Goal: Information Seeking & Learning: Compare options

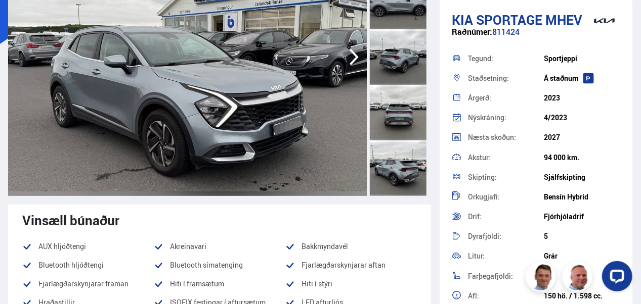
click at [352, 53] on icon "button" at bounding box center [353, 57] width 9 height 17
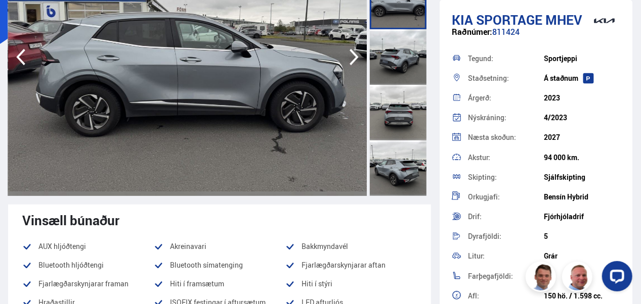
click at [352, 53] on icon "button" at bounding box center [353, 57] width 9 height 17
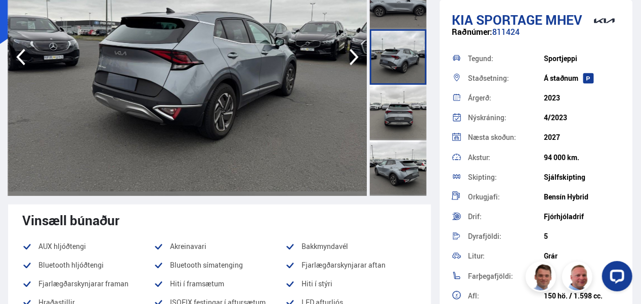
click at [352, 53] on icon "button" at bounding box center [353, 57] width 9 height 17
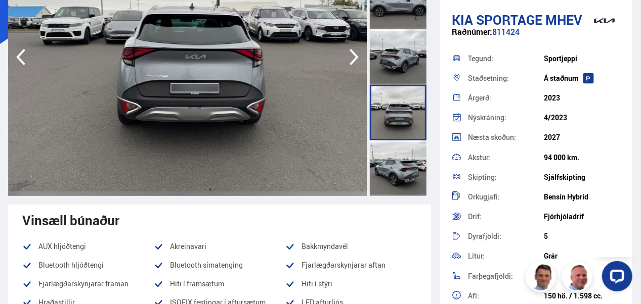
click at [352, 53] on icon "button" at bounding box center [353, 57] width 9 height 17
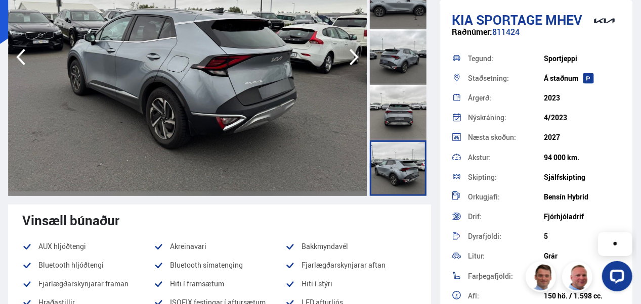
click at [352, 53] on icon "button" at bounding box center [353, 57] width 9 height 17
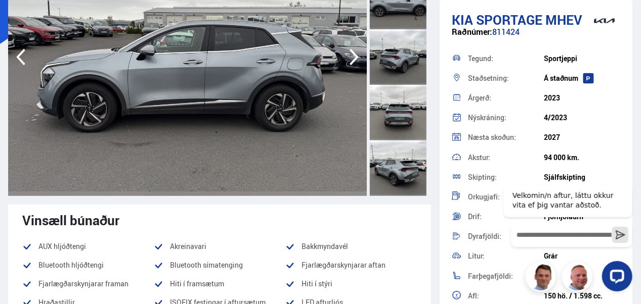
click at [352, 53] on icon "button" at bounding box center [353, 57] width 9 height 17
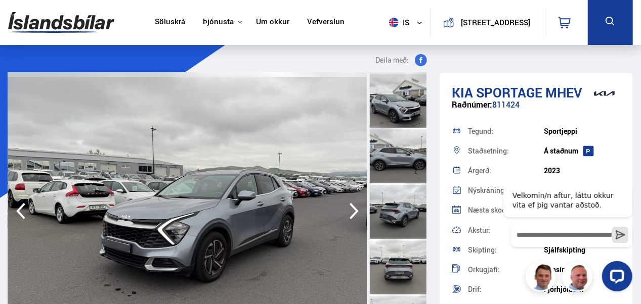
click at [167, 20] on link "Söluskrá" at bounding box center [170, 22] width 30 height 11
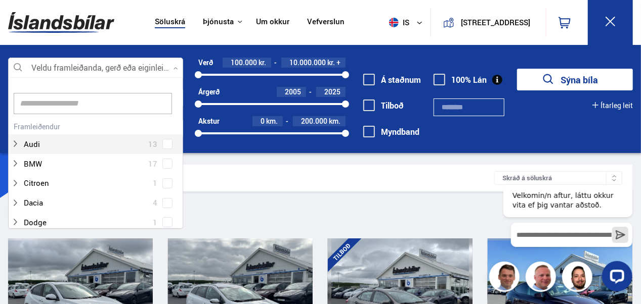
click at [100, 67] on div at bounding box center [95, 68] width 175 height 20
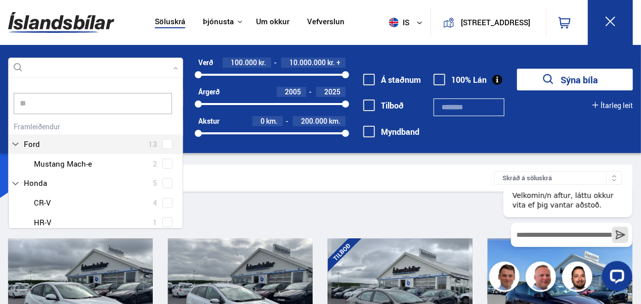
scroll to position [20, 0]
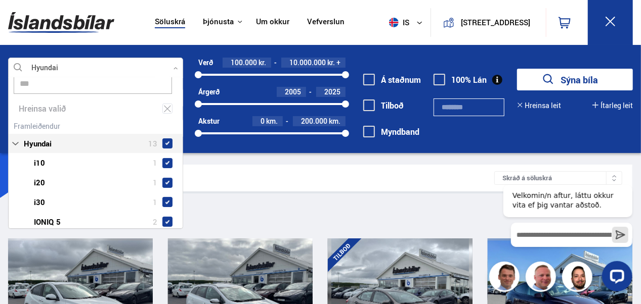
click at [49, 124] on div "Hyundai 13 Hyundai i10 1 Hyundai i20 1 Hyundai i30 1 Hyundai IONIQ 5 2 Hyundai …" at bounding box center [96, 205] width 174 height 172
type input "***"
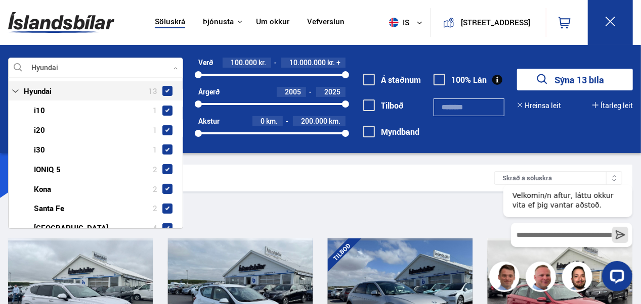
scroll to position [92, 0]
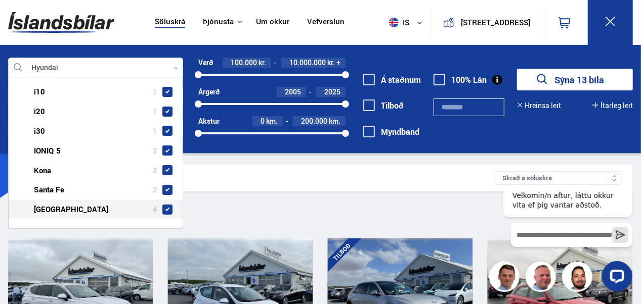
click at [43, 209] on div at bounding box center [105, 209] width 149 height 15
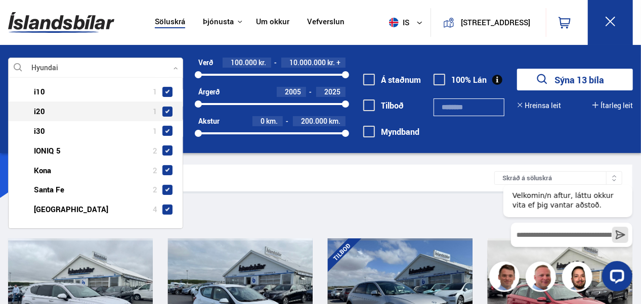
scroll to position [0, 0]
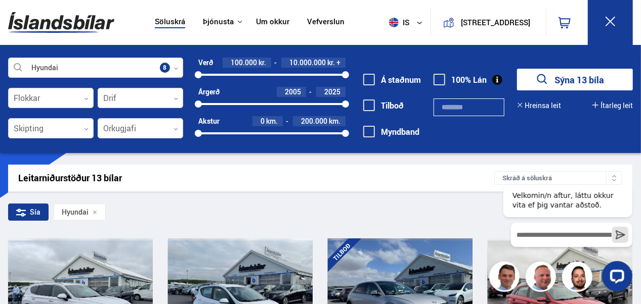
click at [233, 167] on div "Leitarniðurstöður 13 bílar Skráð á [GEOGRAPHIC_DATA]" at bounding box center [320, 178] width 624 height 27
click at [60, 99] on div at bounding box center [50, 98] width 85 height 20
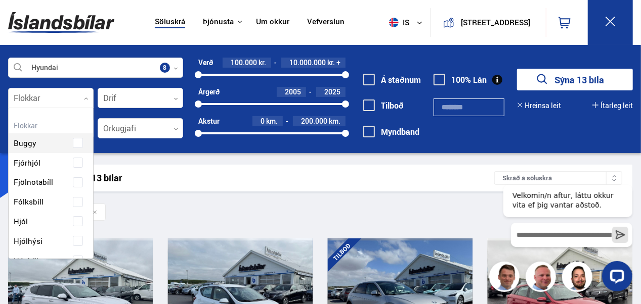
scroll to position [151, 82]
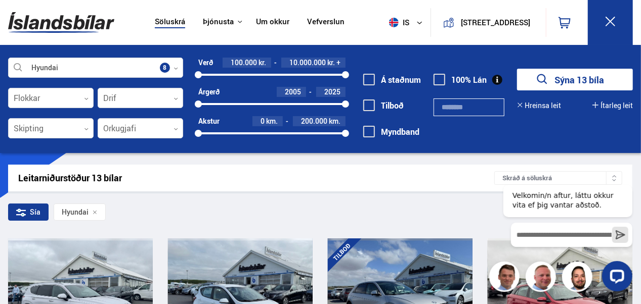
click at [153, 185] on div "Leitarniðurstöður 13 bílar Skráð á [GEOGRAPHIC_DATA]" at bounding box center [320, 178] width 624 height 27
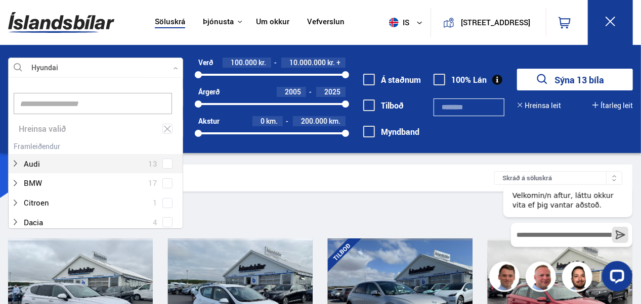
click at [177, 63] on div at bounding box center [95, 68] width 175 height 20
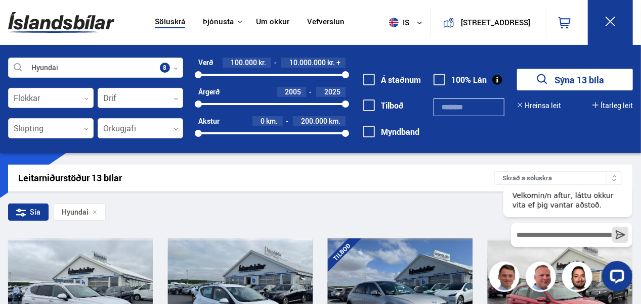
click at [568, 76] on button "Sýna 13 bíla" at bounding box center [575, 80] width 116 height 22
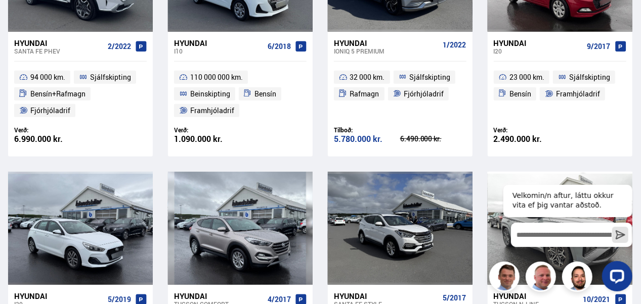
scroll to position [319, 0]
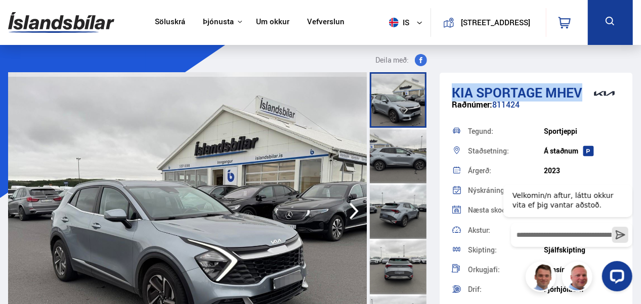
drag, startPoint x: 578, startPoint y: 94, endPoint x: 455, endPoint y: 97, distance: 123.4
click at [455, 97] on h1 "Kia Sportage MHEV" at bounding box center [536, 92] width 168 height 15
copy h1 "Kia Sportage MHEV"
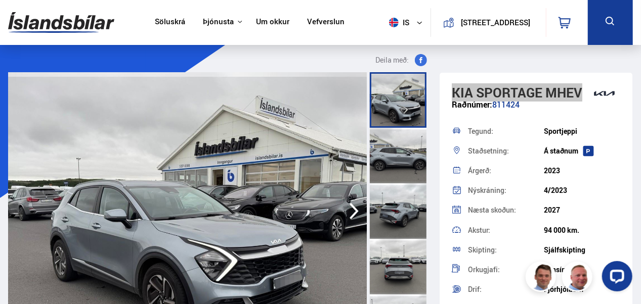
scroll to position [81, 0]
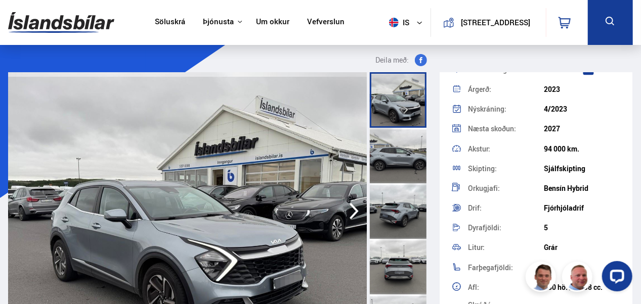
click at [466, 24] on button "[STREET_ADDRESS]" at bounding box center [495, 22] width 74 height 9
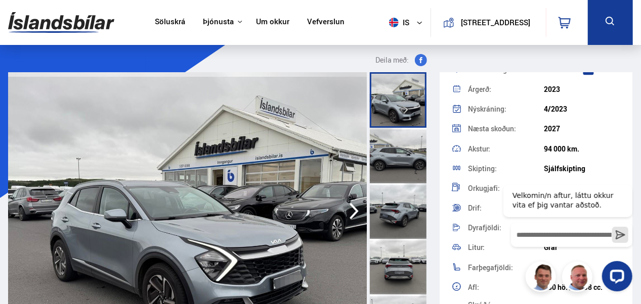
click at [265, 26] on link "Um okkur" at bounding box center [272, 22] width 33 height 11
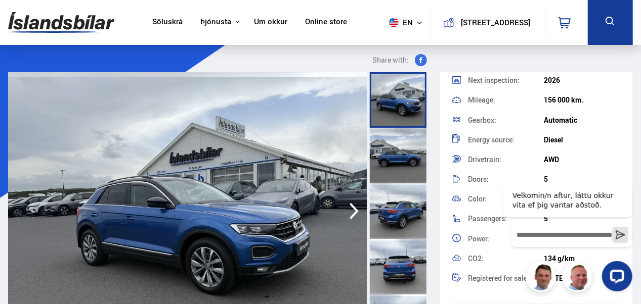
scroll to position [111, 0]
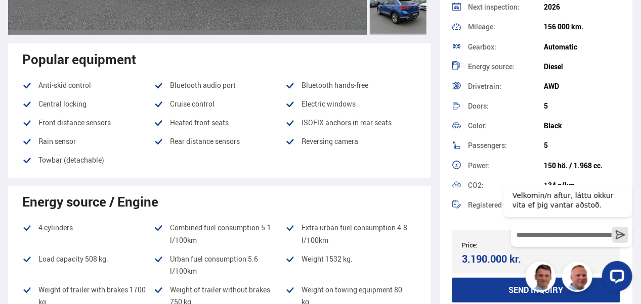
scroll to position [0, 0]
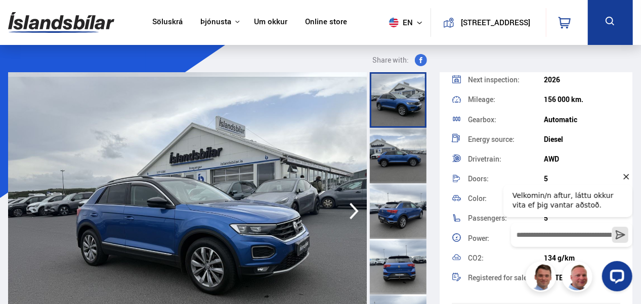
click at [626, 176] on icon "Hide greeting" at bounding box center [626, 177] width 6 height 6
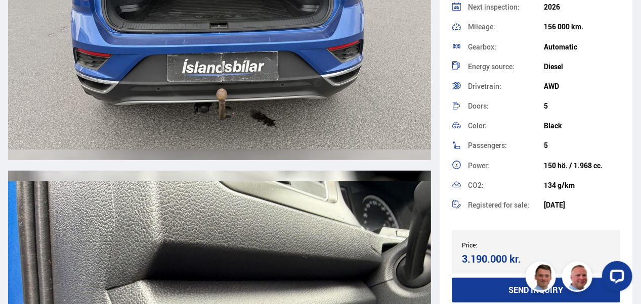
scroll to position [8029, 0]
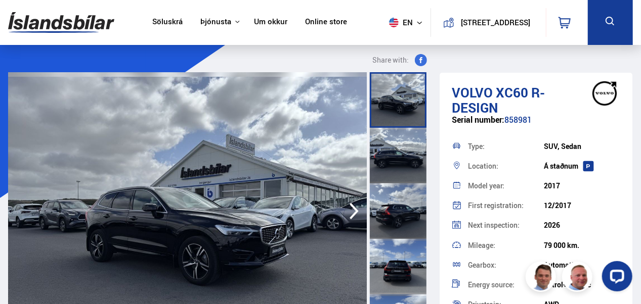
click at [391, 21] on span "en" at bounding box center [397, 23] width 25 height 10
click at [390, 41] on link "is" at bounding box center [401, 42] width 54 height 14
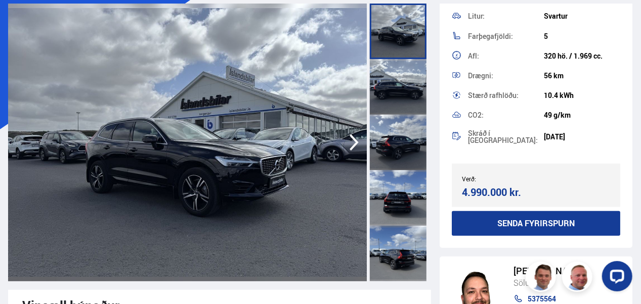
scroll to position [70, 0]
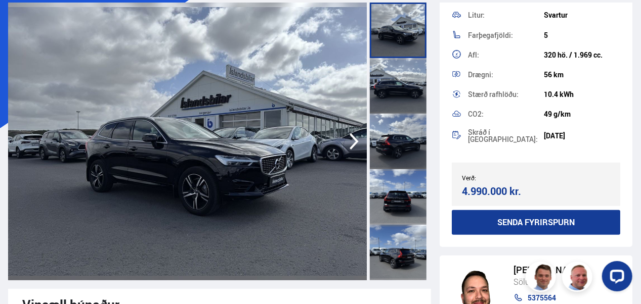
click at [245, 274] on img at bounding box center [187, 142] width 359 height 278
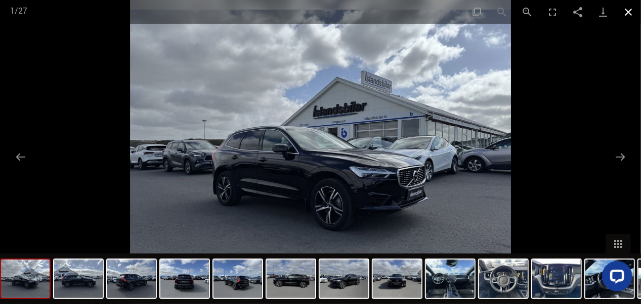
click at [627, 9] on button "Close gallery" at bounding box center [627, 12] width 25 height 24
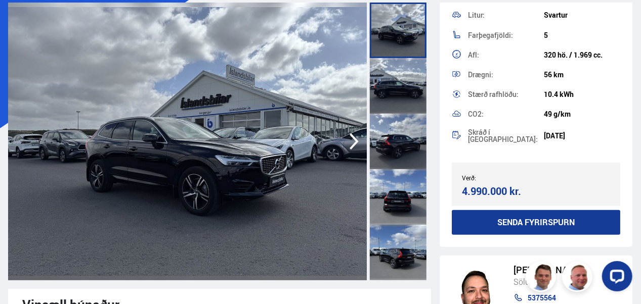
click at [358, 139] on icon "button" at bounding box center [354, 141] width 20 height 24
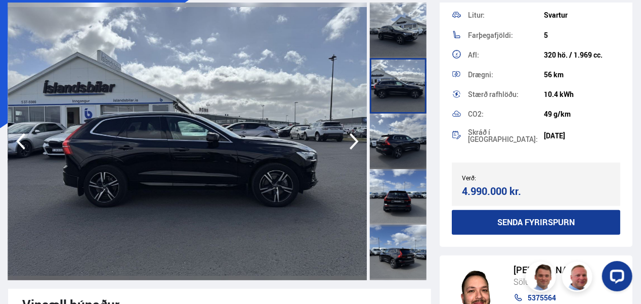
click at [355, 137] on icon "button" at bounding box center [354, 141] width 20 height 24
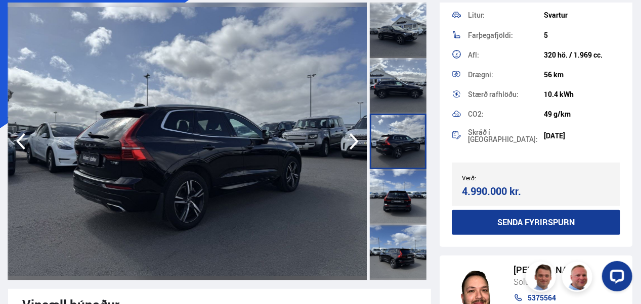
click at [355, 137] on icon "button" at bounding box center [354, 141] width 20 height 24
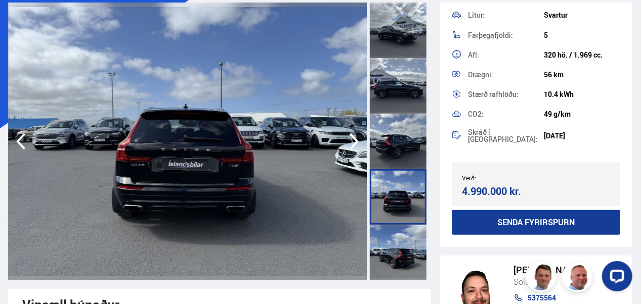
click at [355, 137] on icon "button" at bounding box center [354, 141] width 20 height 24
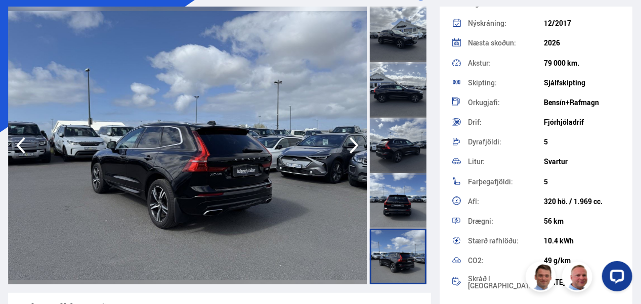
scroll to position [75, 0]
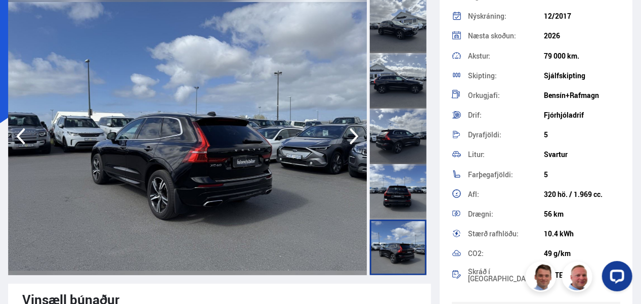
click at [356, 133] on icon "button" at bounding box center [353, 136] width 9 height 17
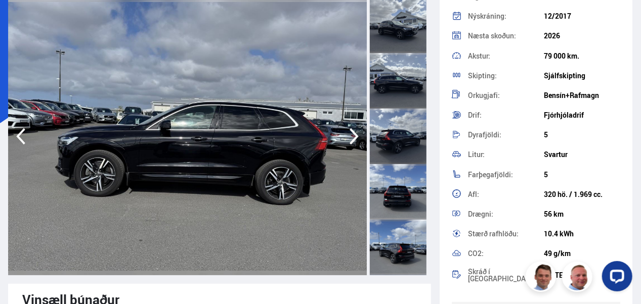
click at [356, 133] on icon "button" at bounding box center [353, 136] width 9 height 17
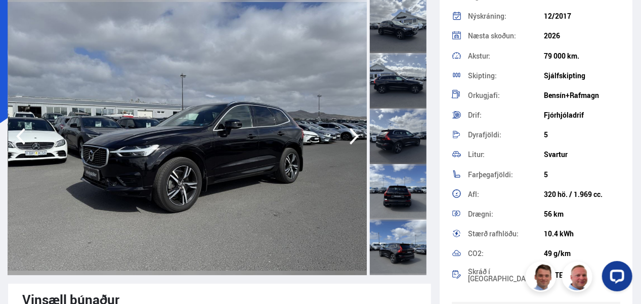
click at [356, 133] on icon "button" at bounding box center [353, 136] width 9 height 17
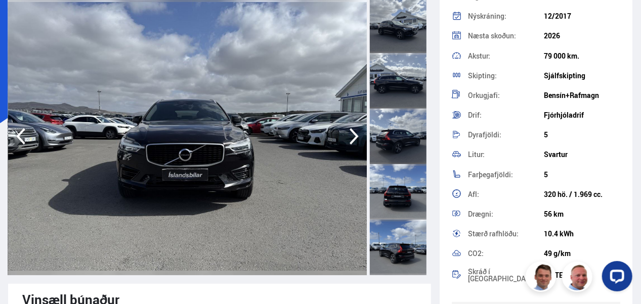
click at [356, 133] on icon "button" at bounding box center [353, 136] width 9 height 17
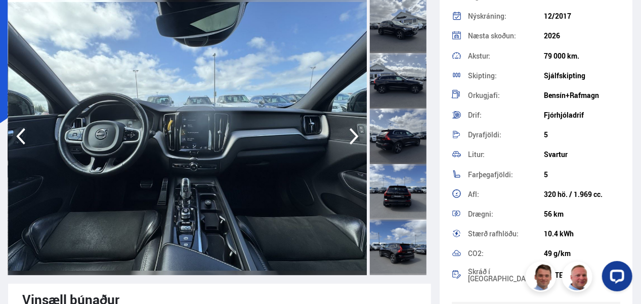
click at [356, 133] on icon "button" at bounding box center [353, 136] width 9 height 17
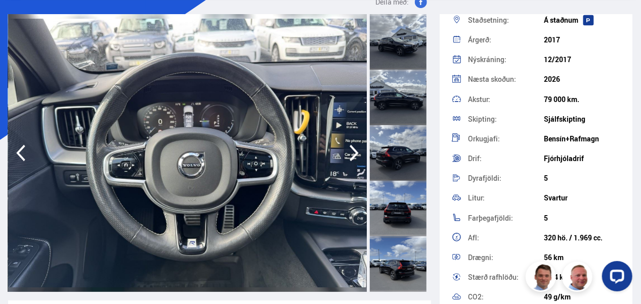
scroll to position [53, 0]
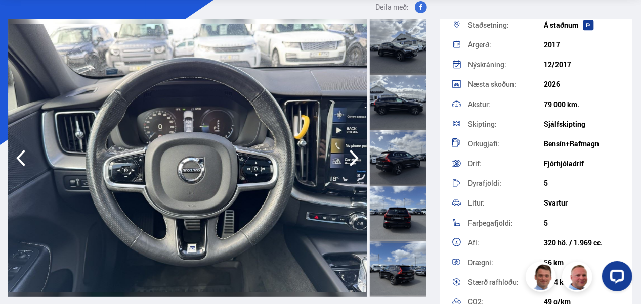
click at [355, 159] on icon "button" at bounding box center [354, 158] width 20 height 24
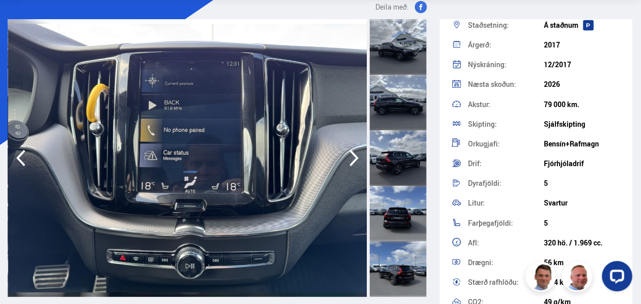
click at [355, 159] on icon "button" at bounding box center [354, 158] width 20 height 24
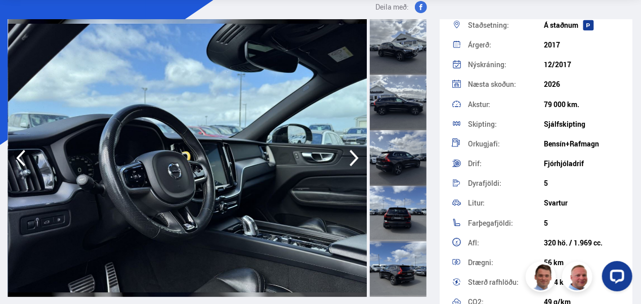
click at [355, 159] on icon "button" at bounding box center [354, 158] width 20 height 24
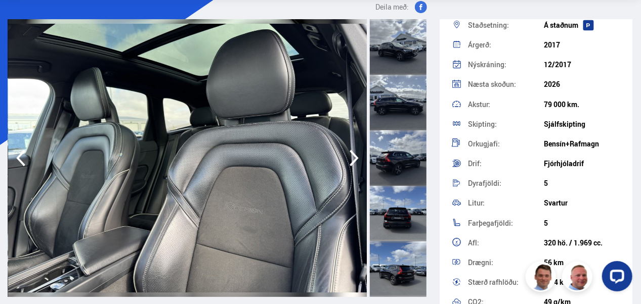
click at [355, 159] on icon "button" at bounding box center [354, 158] width 20 height 24
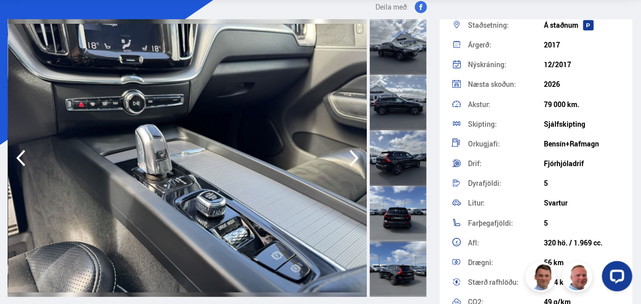
click at [355, 159] on icon "button" at bounding box center [354, 158] width 20 height 24
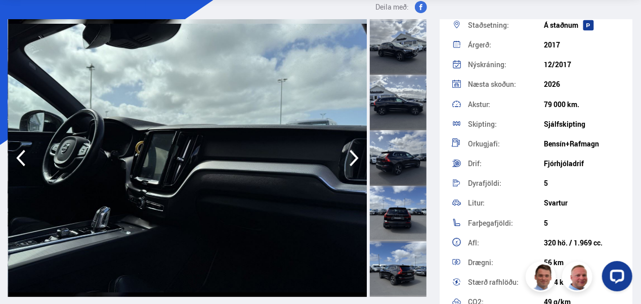
click at [355, 159] on icon "button" at bounding box center [354, 158] width 20 height 24
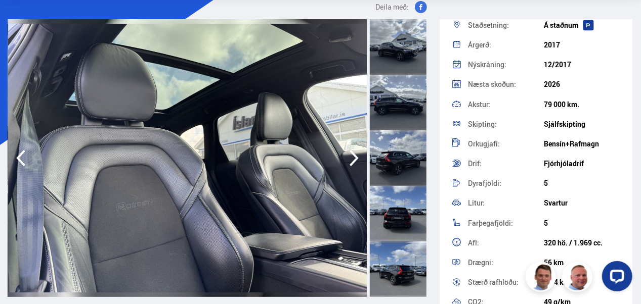
click at [356, 156] on icon "button" at bounding box center [353, 158] width 9 height 17
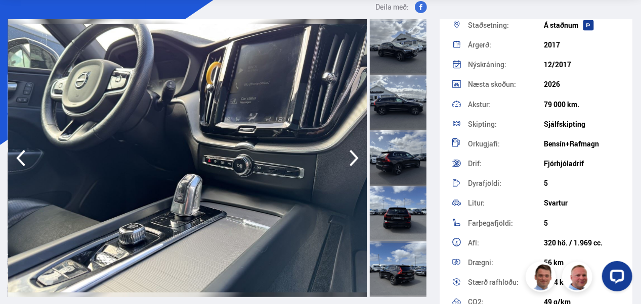
click at [356, 156] on icon "button" at bounding box center [353, 158] width 9 height 17
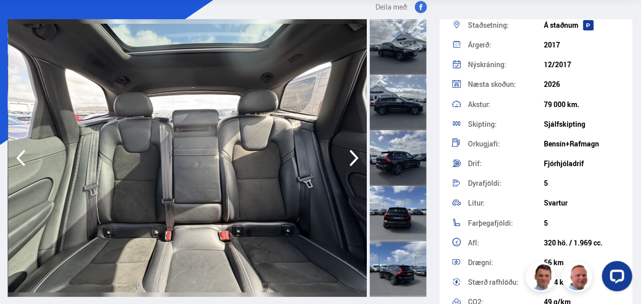
click at [356, 156] on icon "button" at bounding box center [353, 158] width 9 height 17
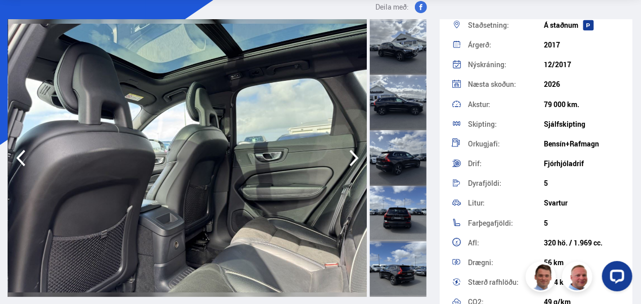
click at [356, 156] on icon "button" at bounding box center [353, 158] width 9 height 17
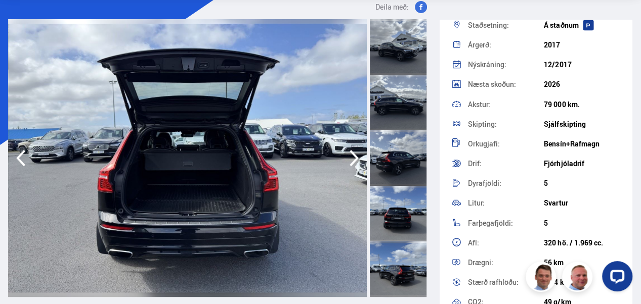
scroll to position [53, 0]
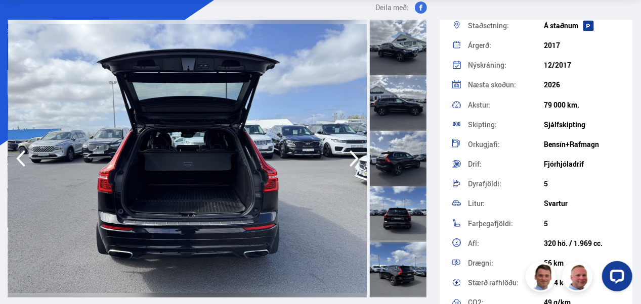
click at [350, 162] on icon "button" at bounding box center [354, 159] width 20 height 24
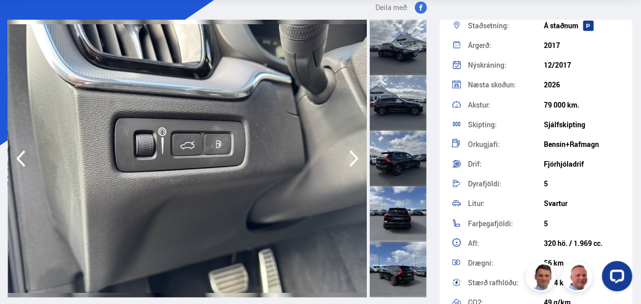
click at [350, 162] on icon "button" at bounding box center [354, 159] width 20 height 24
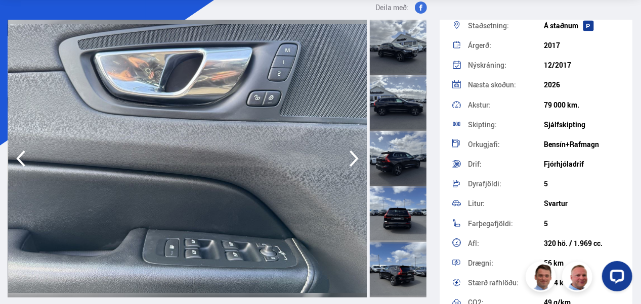
click at [350, 162] on icon "button" at bounding box center [354, 159] width 20 height 24
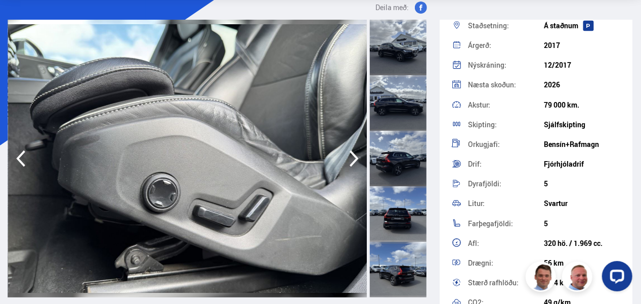
click at [350, 162] on icon "button" at bounding box center [354, 159] width 20 height 24
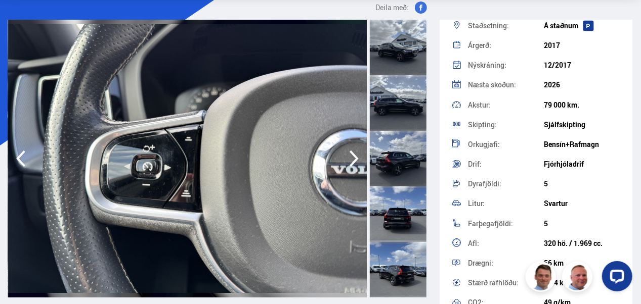
click at [18, 162] on icon "button" at bounding box center [21, 159] width 20 height 24
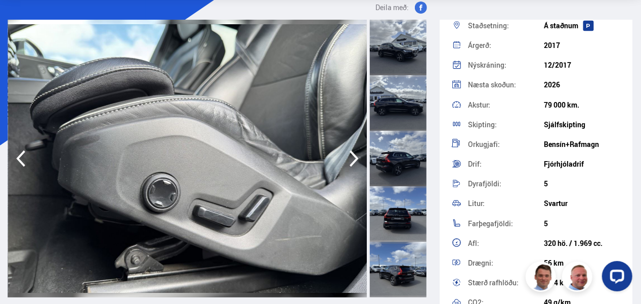
click at [361, 156] on icon "button" at bounding box center [354, 159] width 20 height 24
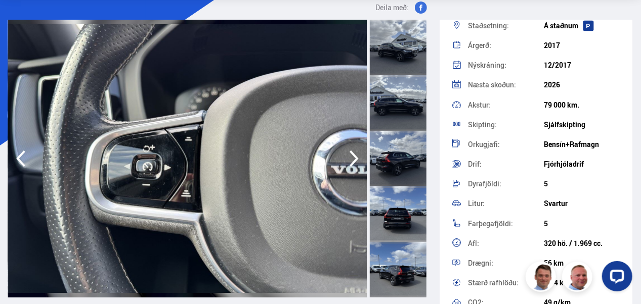
click at [361, 156] on icon "button" at bounding box center [354, 159] width 20 height 24
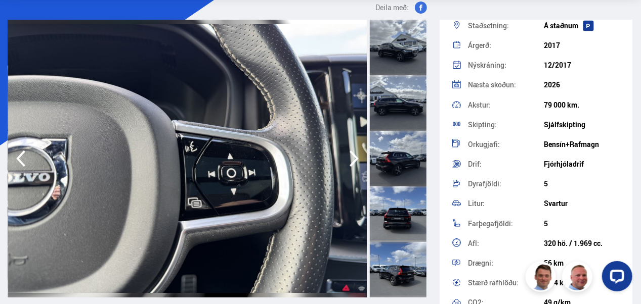
click at [349, 159] on icon "button" at bounding box center [354, 159] width 20 height 24
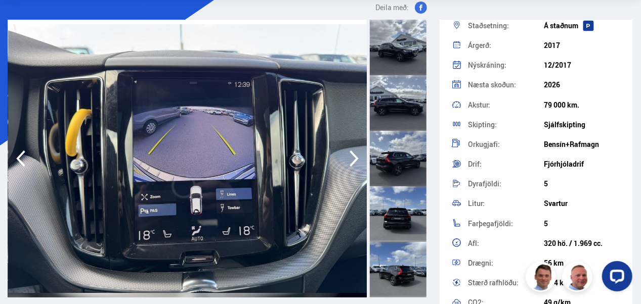
click at [349, 159] on icon "button" at bounding box center [354, 159] width 20 height 24
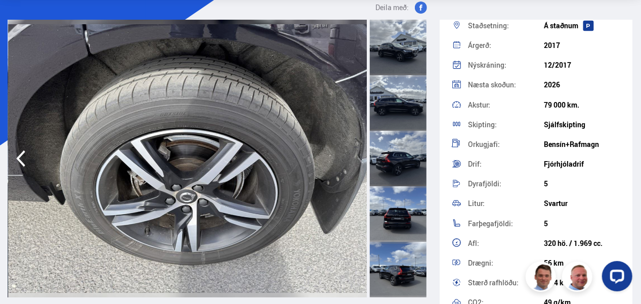
click at [349, 159] on img at bounding box center [187, 159] width 359 height 278
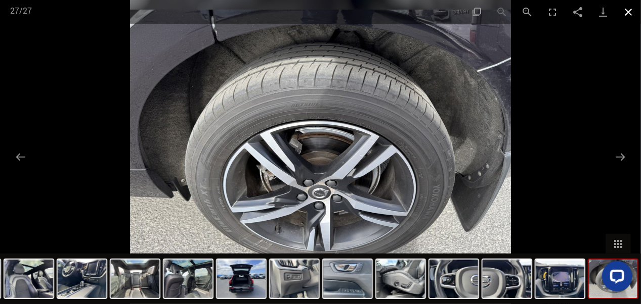
click at [628, 13] on button "Close gallery" at bounding box center [627, 12] width 25 height 24
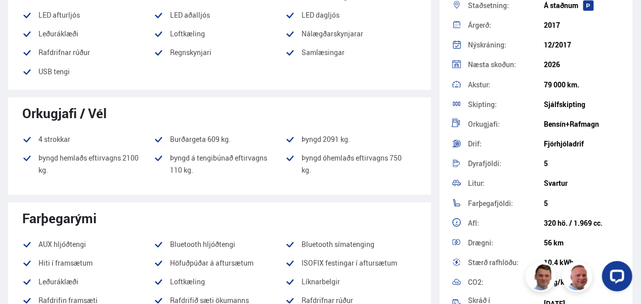
scroll to position [444, 0]
